Goal: Check status: Check status

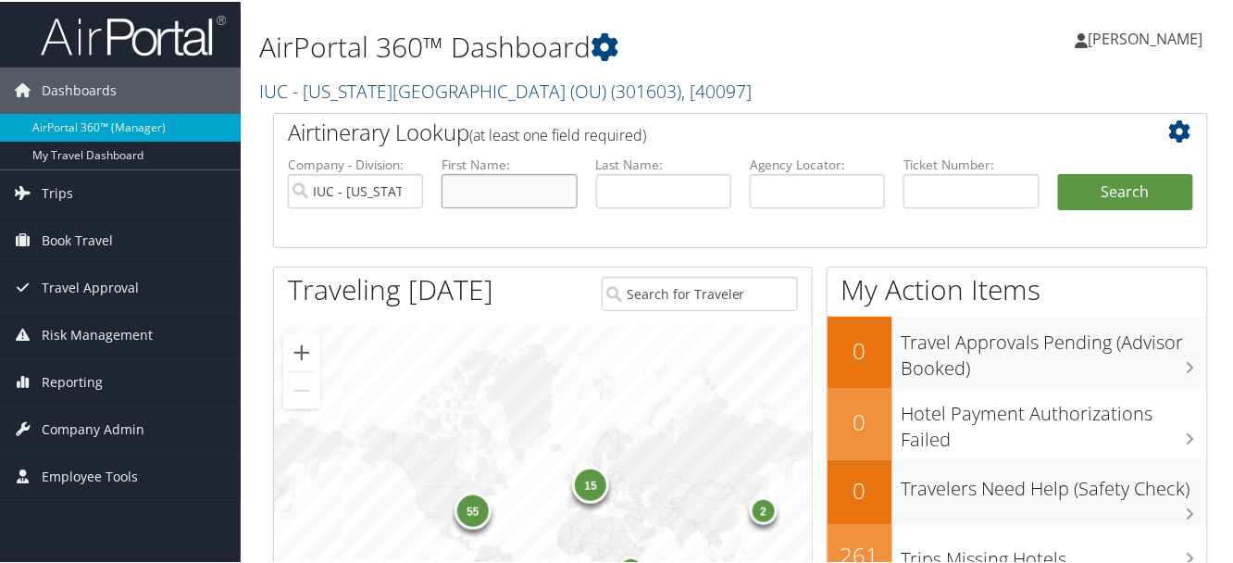
click at [510, 191] on input "text" at bounding box center [509, 189] width 135 height 34
type input "Ava"
type input "Jelepis"
click at [1085, 178] on button "Search" at bounding box center [1125, 190] width 135 height 37
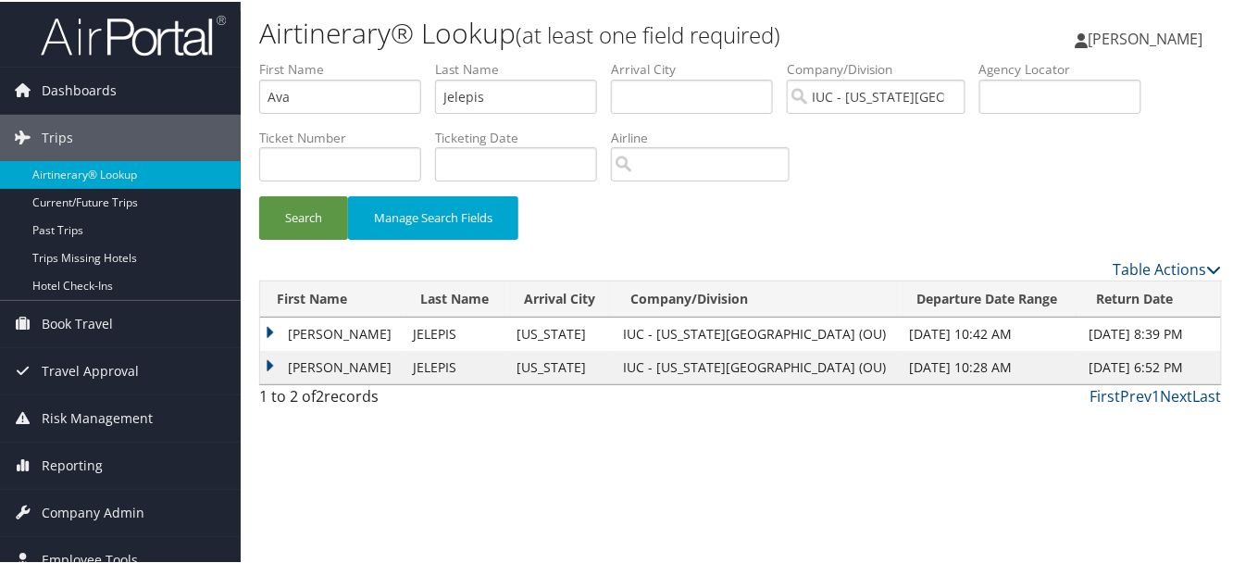
click at [270, 329] on td "AVA MARIELLA" at bounding box center [332, 332] width 144 height 33
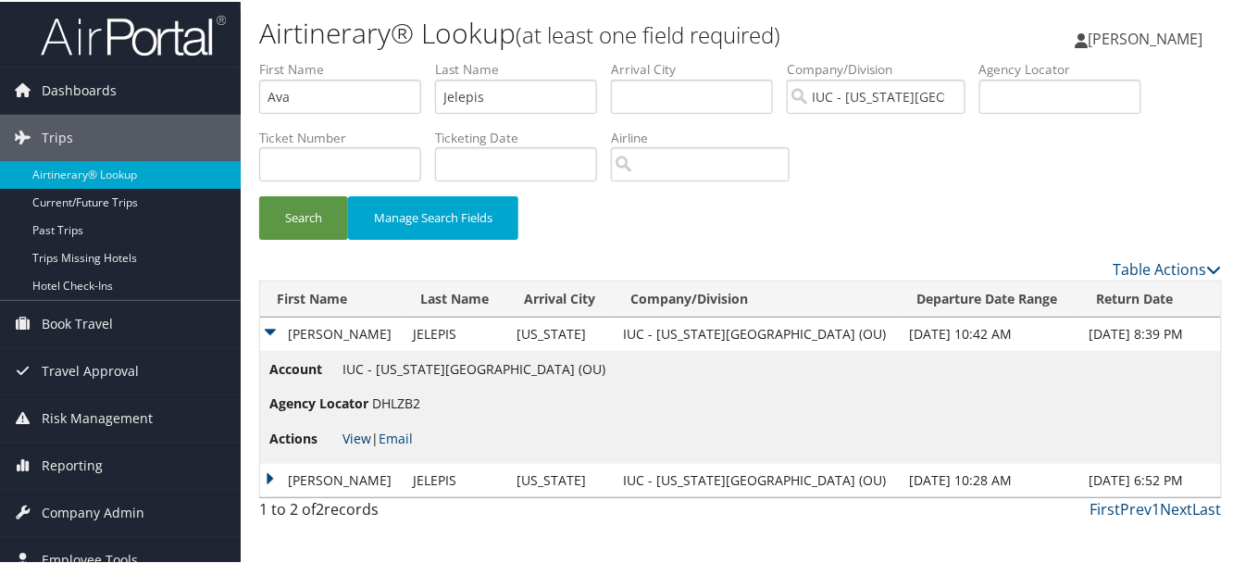
click at [351, 439] on link "View" at bounding box center [357, 437] width 29 height 18
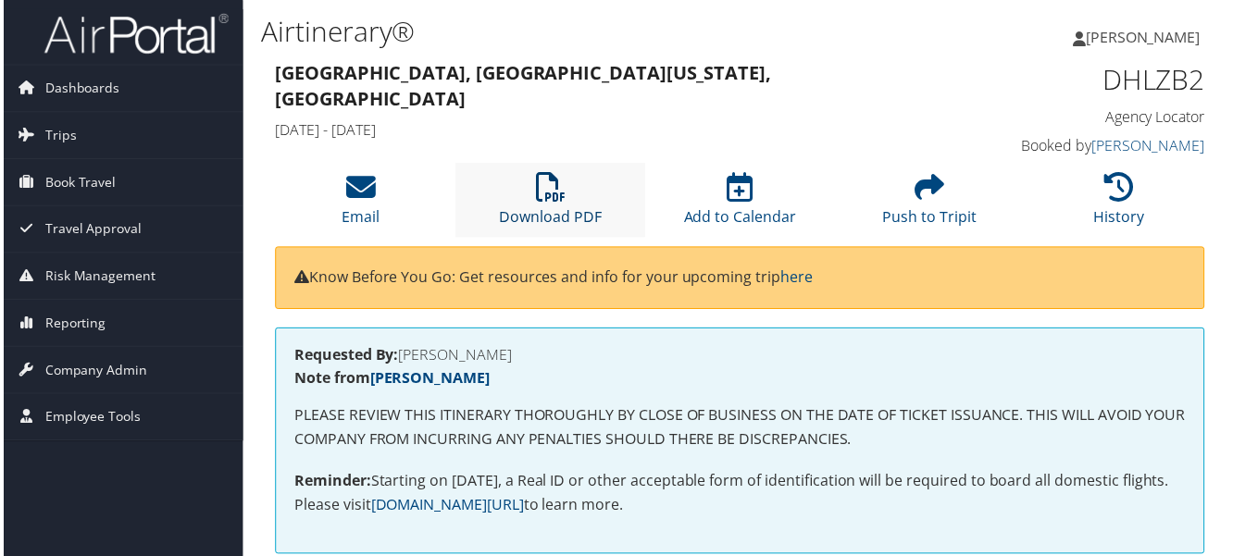
click at [544, 193] on icon at bounding box center [550, 188] width 30 height 30
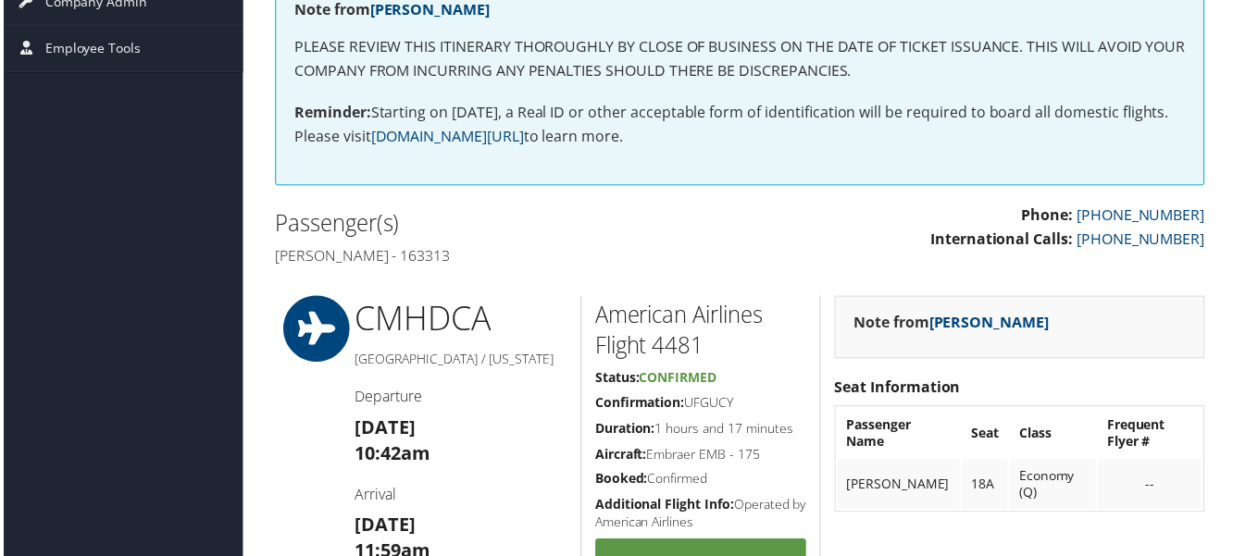
scroll to position [435, 0]
